Goal: Task Accomplishment & Management: Use online tool/utility

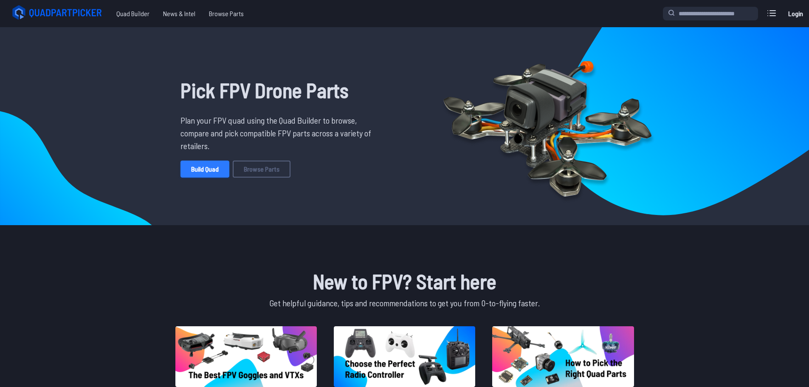
click at [205, 168] on link "Build Quad" at bounding box center [204, 168] width 49 height 17
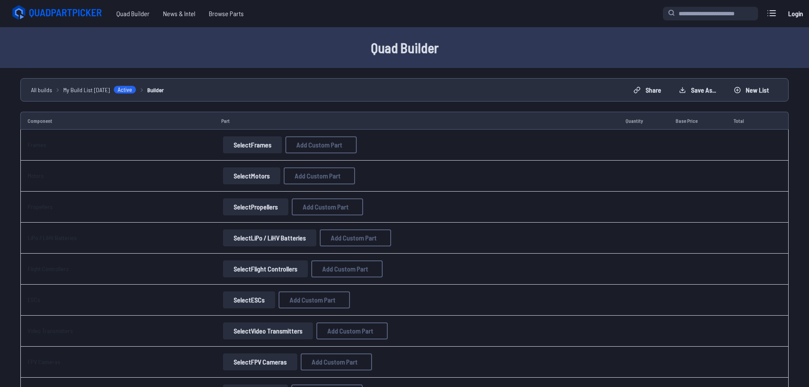
click at [248, 141] on button "Select Frames" at bounding box center [252, 144] width 59 height 17
click at [252, 148] on button "Select Frames" at bounding box center [252, 144] width 59 height 17
